Goal: Information Seeking & Learning: Check status

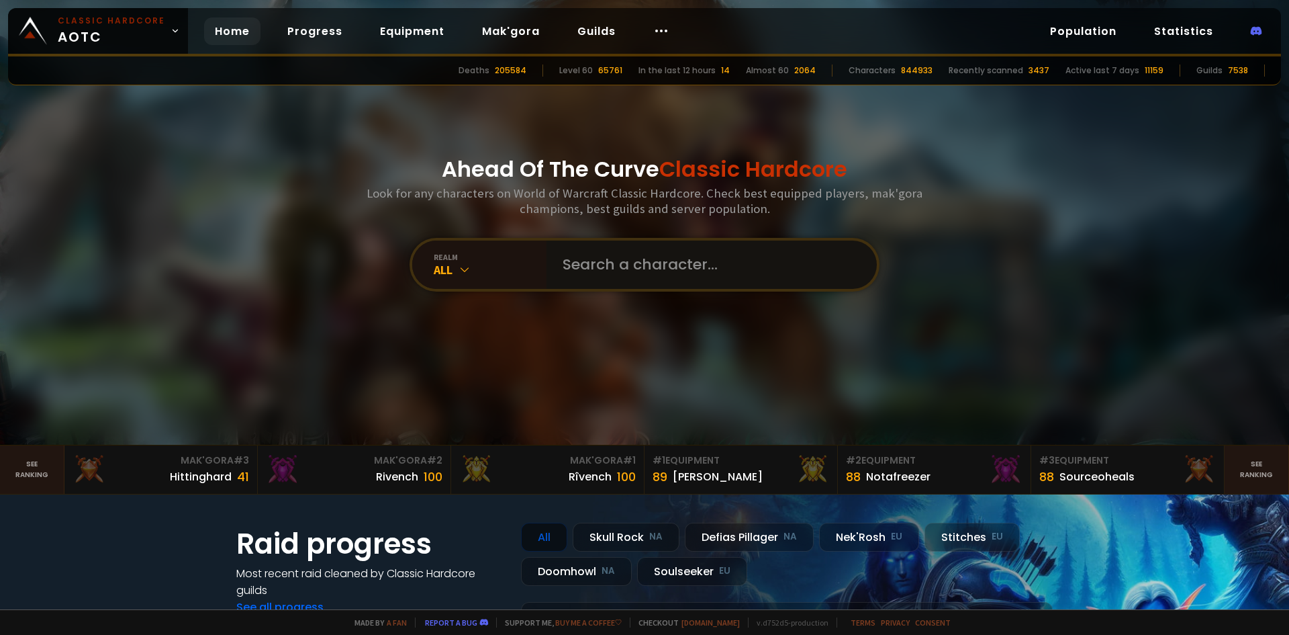
click at [639, 265] on input "text" at bounding box center [708, 264] width 306 height 48
type input "marduk"
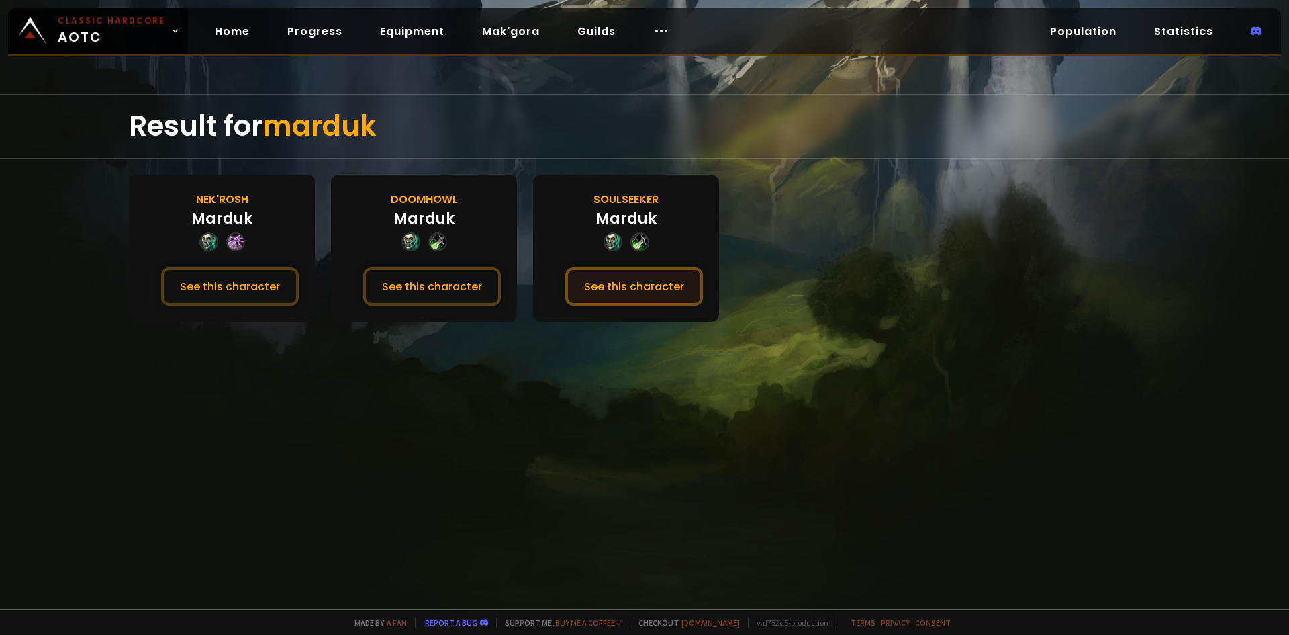
click at [625, 283] on button "See this character" at bounding box center [634, 286] width 138 height 38
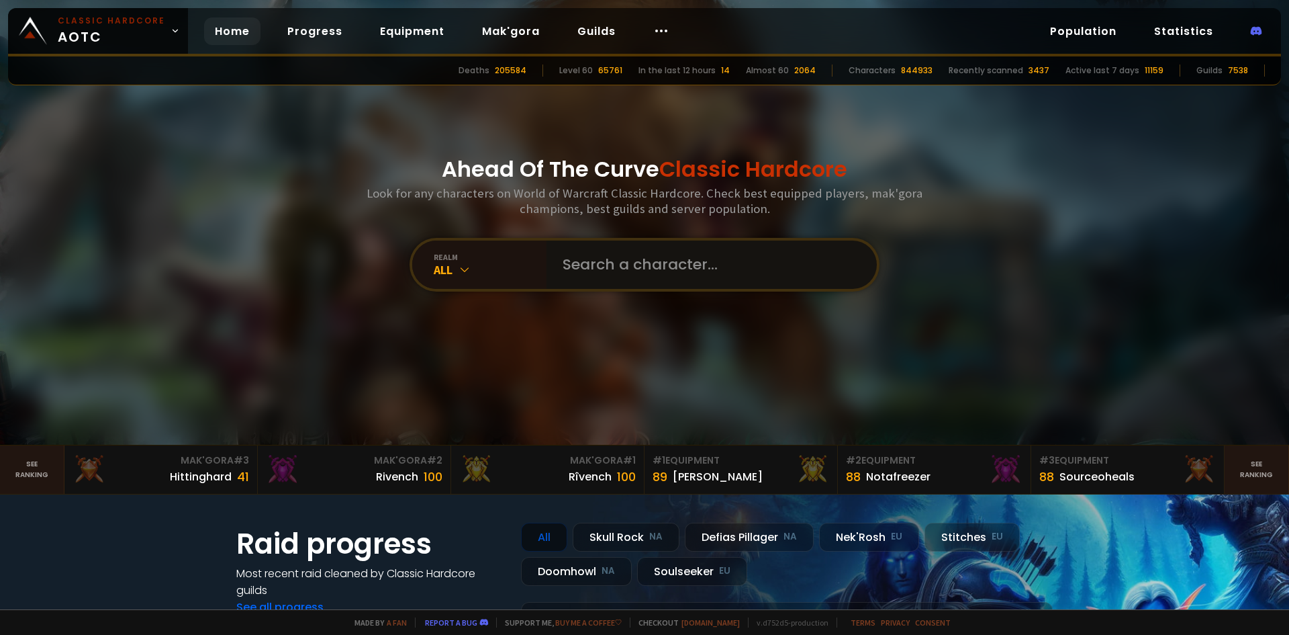
drag, startPoint x: 655, startPoint y: 270, endPoint x: 665, endPoint y: 269, distance: 10.2
click at [655, 271] on input "text" at bounding box center [708, 264] width 306 height 48
click at [809, 251] on input "text" at bounding box center [708, 264] width 306 height 48
type input "natethegreat"
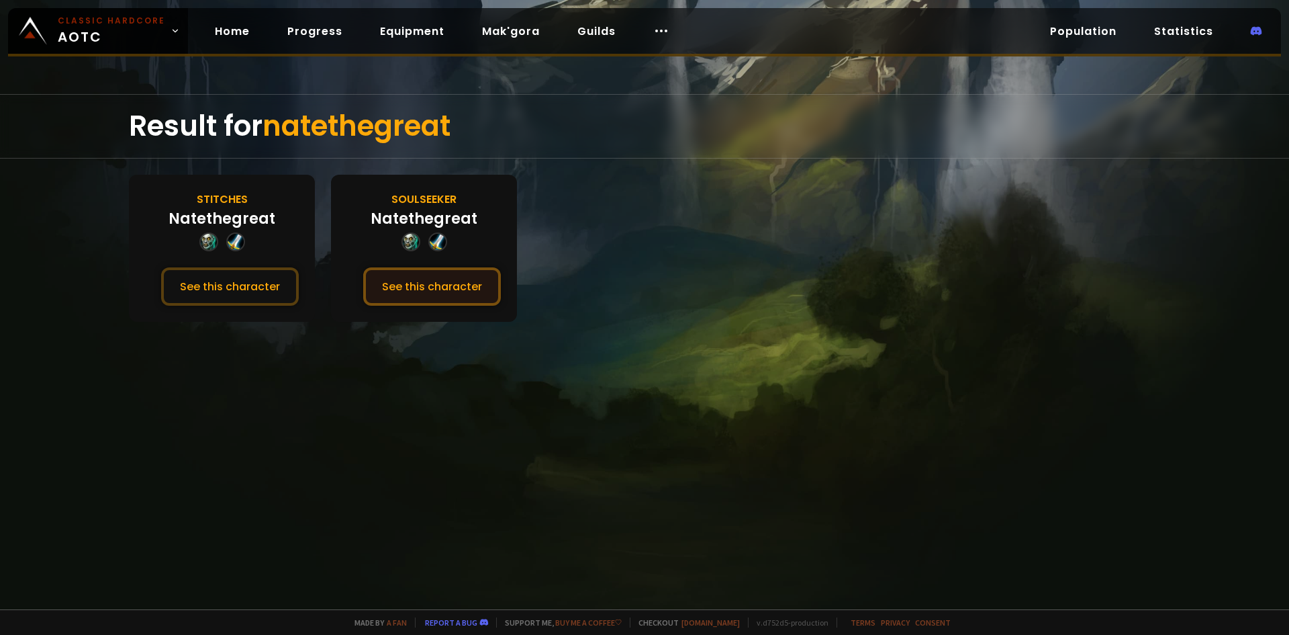
click at [477, 278] on button "See this character" at bounding box center [432, 286] width 138 height 38
